Goal: Use online tool/utility: Utilize a website feature to perform a specific function

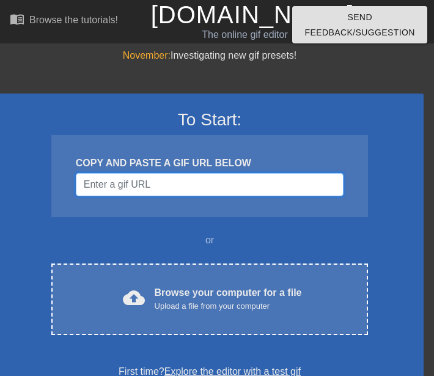
click at [173, 185] on input "Username" at bounding box center [210, 184] width 268 height 23
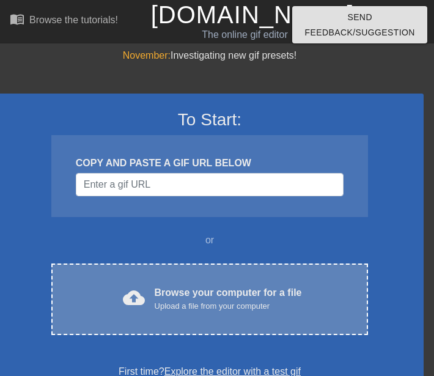
click at [199, 297] on div "Browse your computer for a file Upload a file from your computer" at bounding box center [228, 299] width 147 height 27
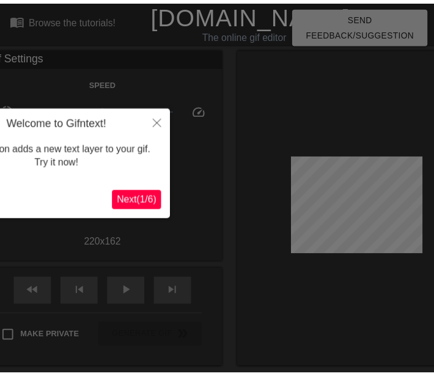
scroll to position [30, 0]
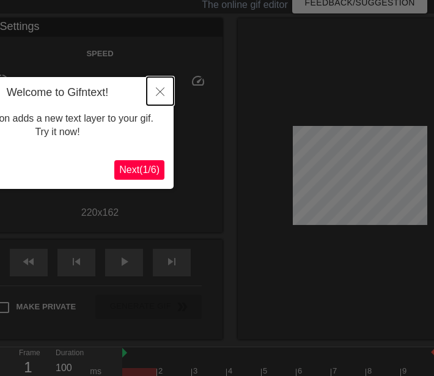
click at [157, 96] on icon "Close" at bounding box center [160, 92] width 9 height 9
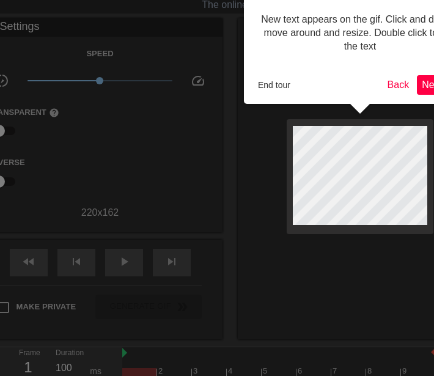
scroll to position [0, 0]
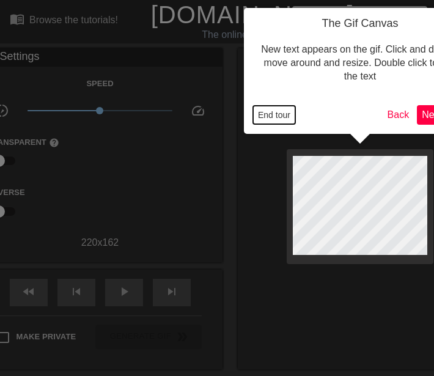
click at [277, 116] on button "End tour" at bounding box center [274, 115] width 42 height 18
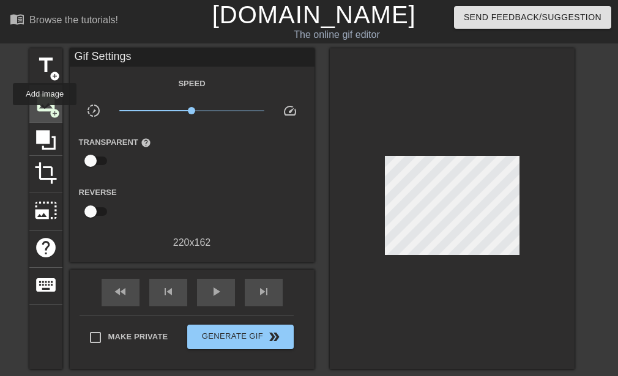
click at [45, 114] on div "image add_circle" at bounding box center [45, 104] width 33 height 37
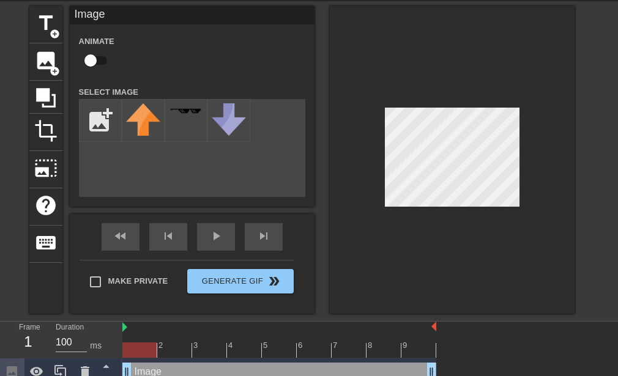
scroll to position [54, 0]
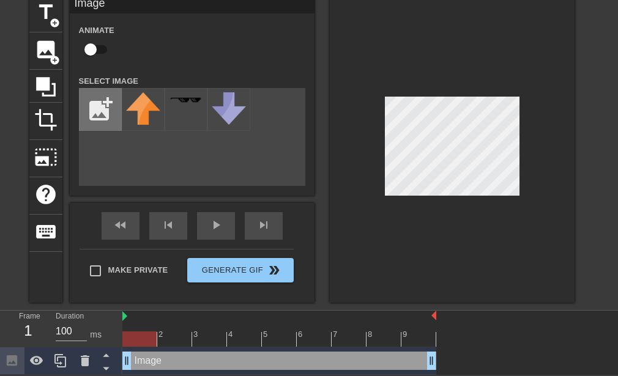
click at [98, 110] on input "file" at bounding box center [101, 110] width 42 height 42
type input "C:\fakepath\images.jpg"
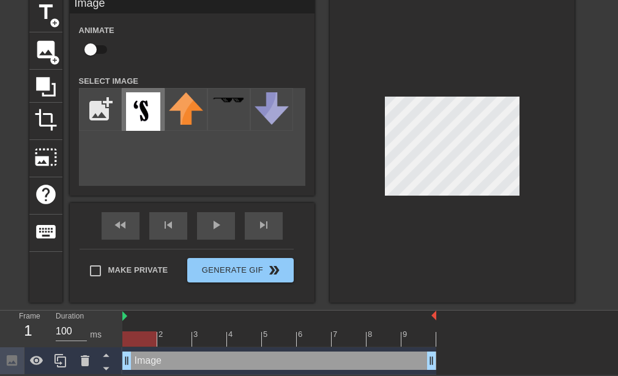
click at [141, 107] on img at bounding box center [143, 111] width 34 height 39
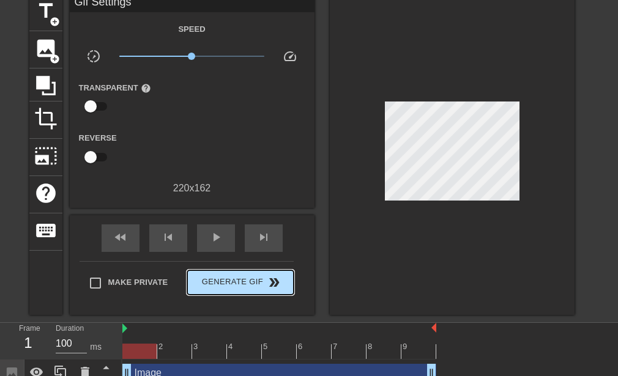
click at [248, 268] on div "Make Private Generate Gif double_arrow" at bounding box center [187, 285] width 214 height 48
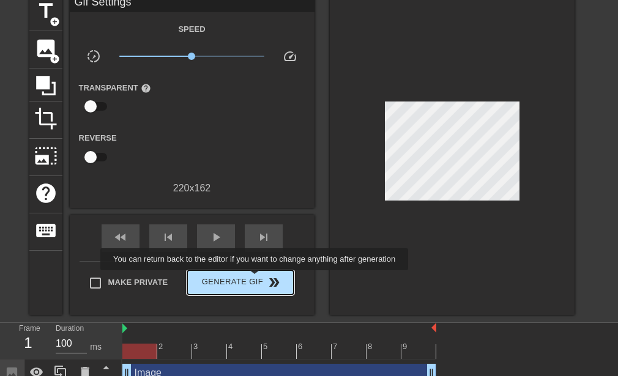
click at [256, 279] on span "Generate Gif double_arrow" at bounding box center [240, 282] width 96 height 15
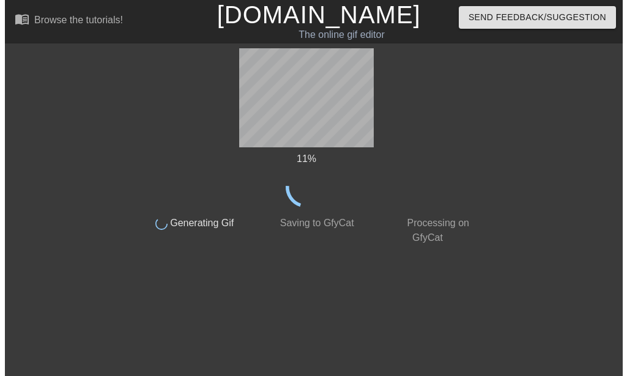
scroll to position [0, 0]
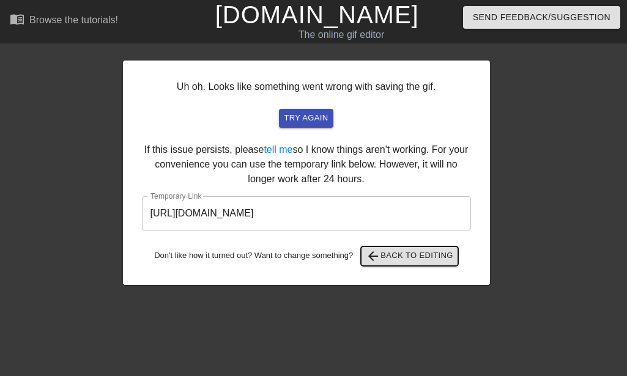
drag, startPoint x: 431, startPoint y: 253, endPoint x: 276, endPoint y: 245, distance: 155.7
click at [276, 245] on div "Uh oh. Looks like something went wrong with saving the gif. try again If this i…" at bounding box center [306, 173] width 367 height 225
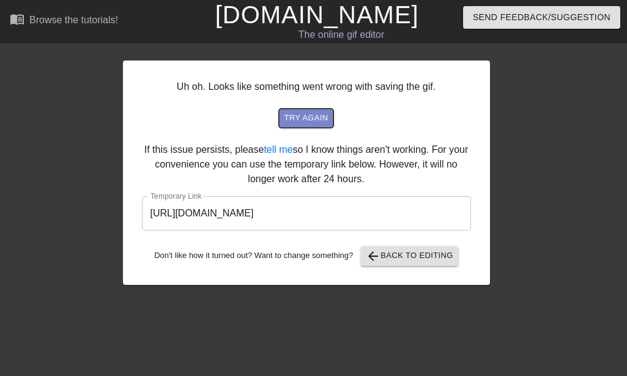
click at [311, 116] on span "try again" at bounding box center [306, 118] width 44 height 14
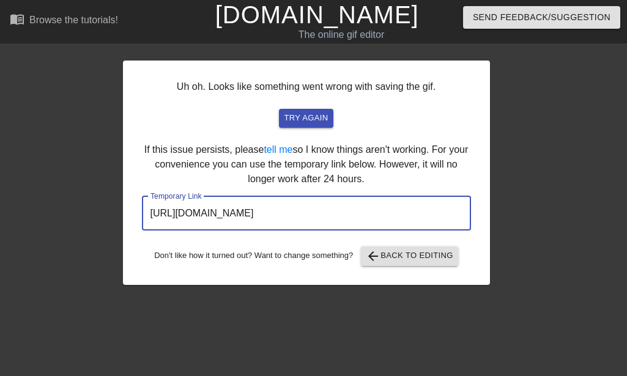
click at [366, 215] on input "[URL][DOMAIN_NAME]" at bounding box center [306, 213] width 329 height 34
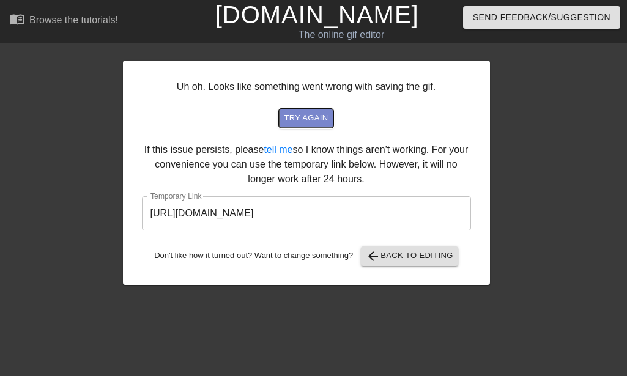
click at [299, 118] on span "try again" at bounding box center [306, 118] width 44 height 14
